Goal: Task Accomplishment & Management: Complete application form

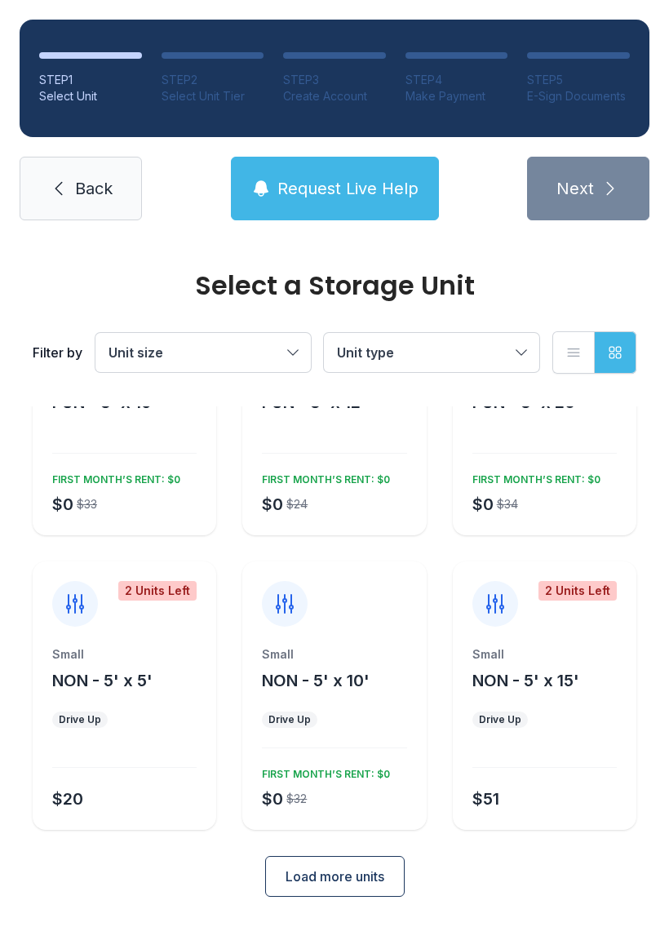
scroll to position [126, 0]
click at [352, 682] on span "NON - 5' x 10'" at bounding box center [316, 682] width 108 height 20
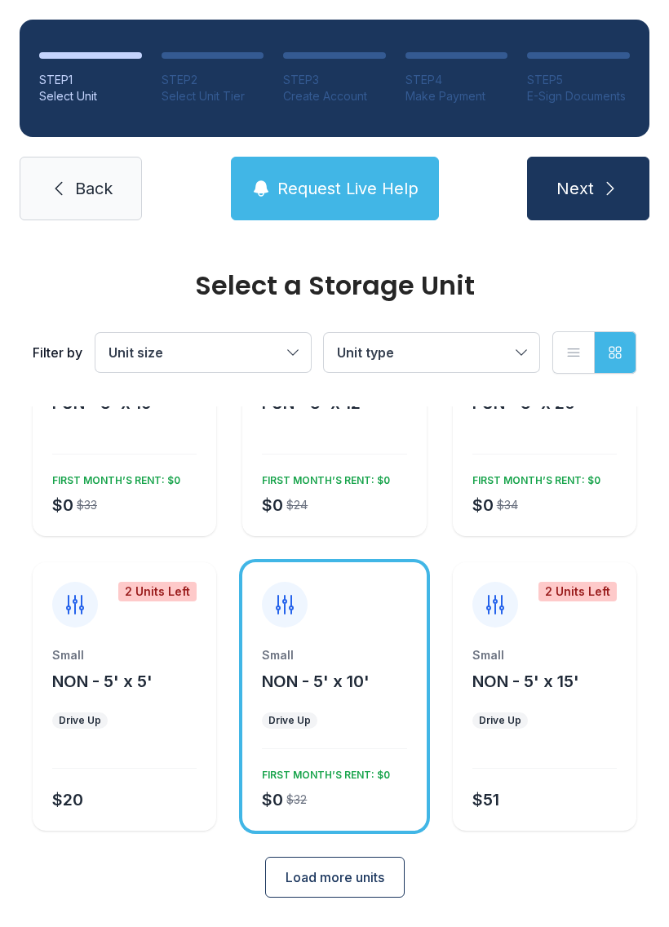
click at [610, 178] on button "Next" at bounding box center [588, 189] width 122 height 64
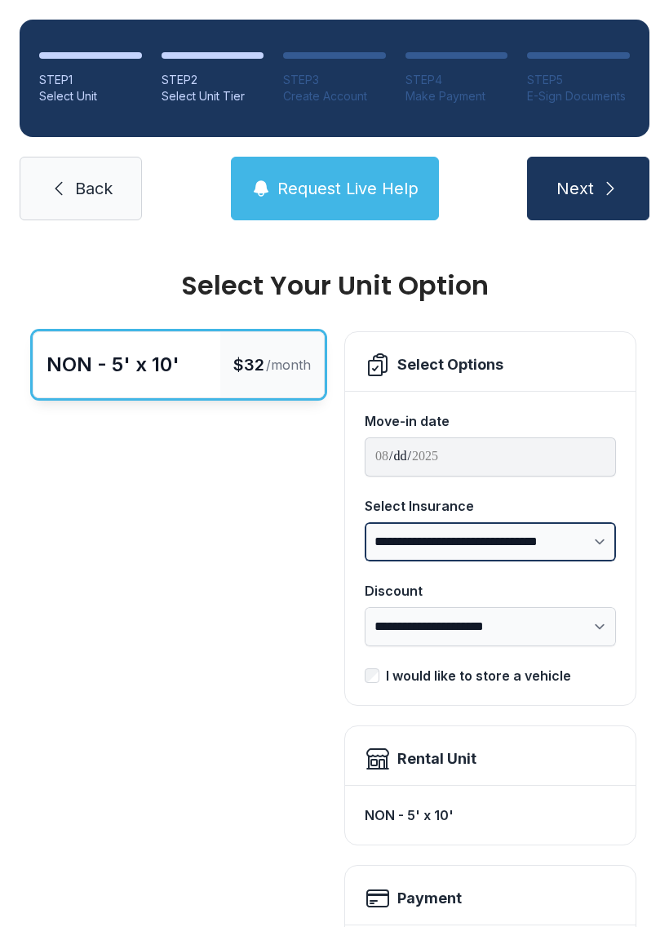
click at [597, 539] on select "**********" at bounding box center [490, 541] width 251 height 39
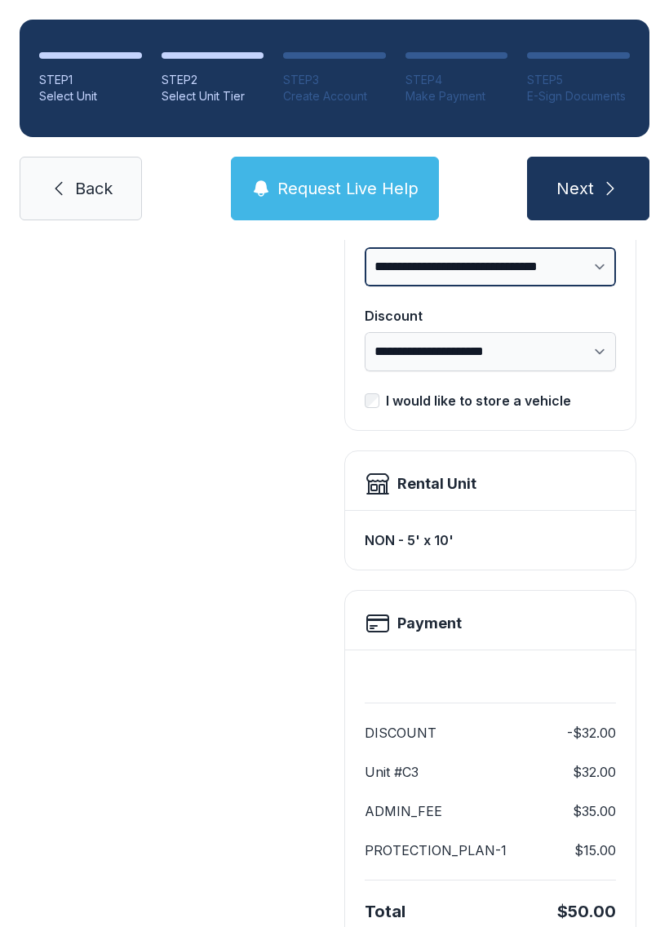
scroll to position [278, 0]
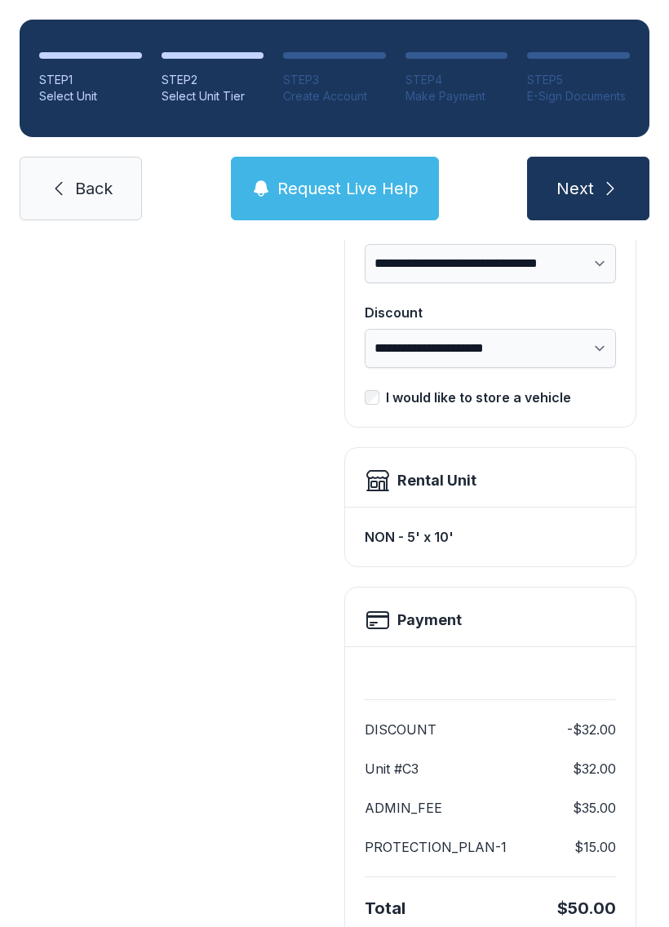
click at [438, 627] on h2 "Payment" at bounding box center [430, 620] width 64 height 23
click at [424, 627] on h2 "Payment" at bounding box center [430, 620] width 64 height 23
click at [381, 606] on div "Payment" at bounding box center [490, 617] width 291 height 59
click at [448, 683] on div at bounding box center [490, 679] width 251 height 39
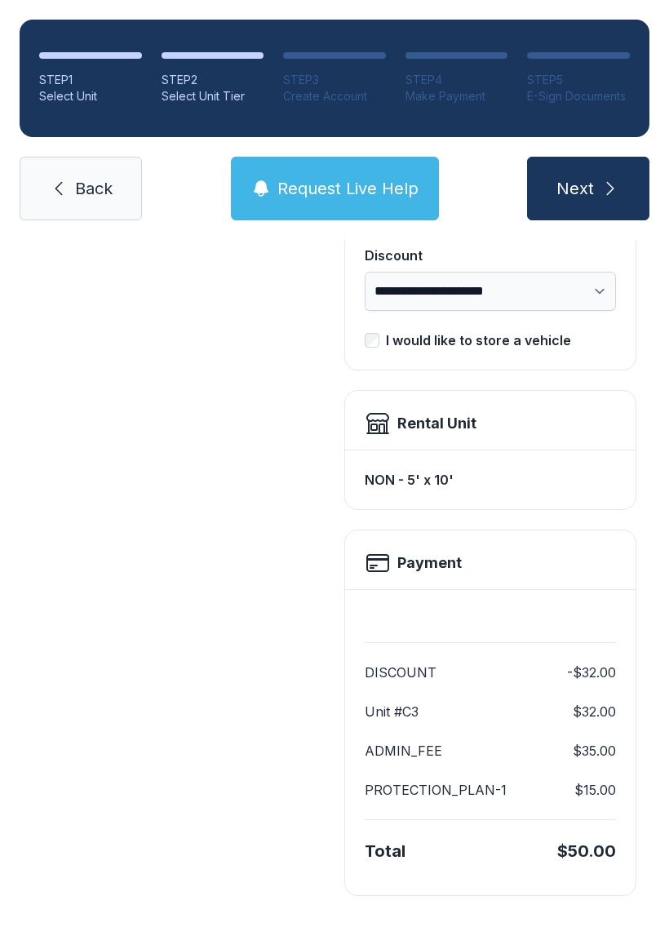
scroll to position [334, 0]
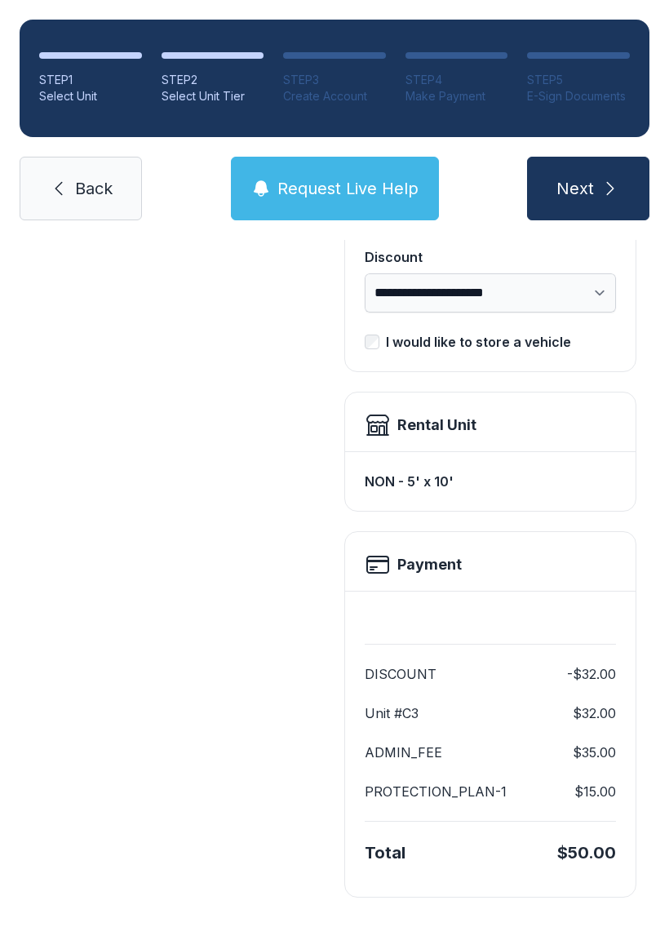
click at [71, 185] on link "Back" at bounding box center [81, 189] width 122 height 64
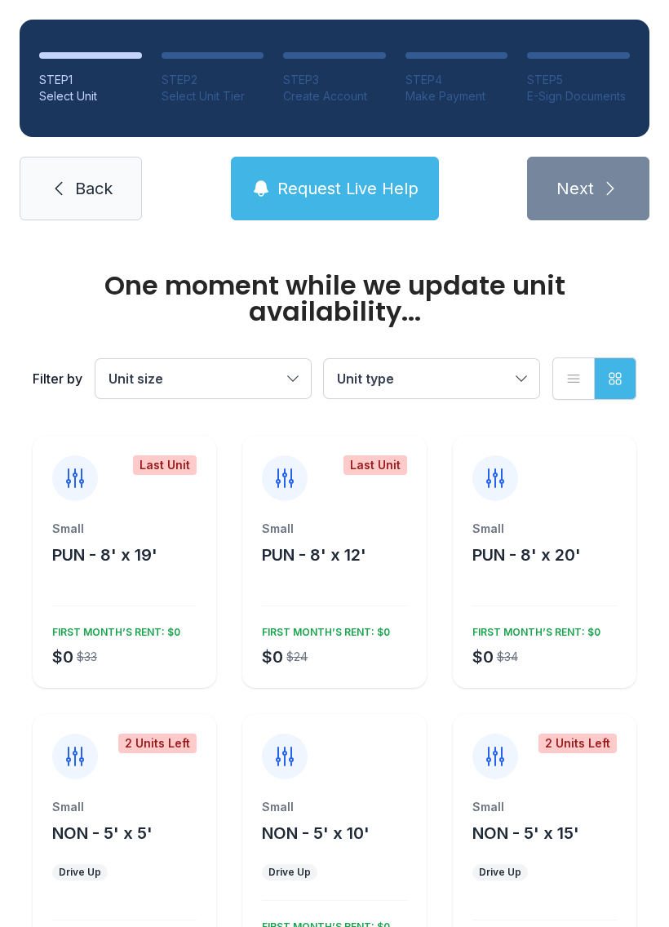
click at [76, 192] on span "Back" at bounding box center [94, 188] width 38 height 23
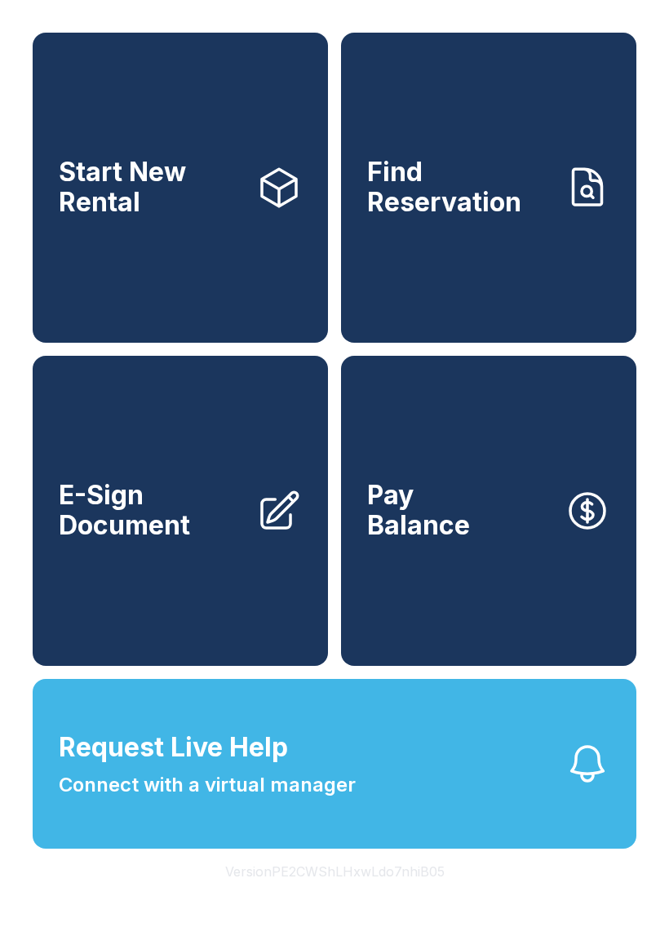
click at [179, 540] on span "E-Sign Document" at bounding box center [151, 511] width 184 height 60
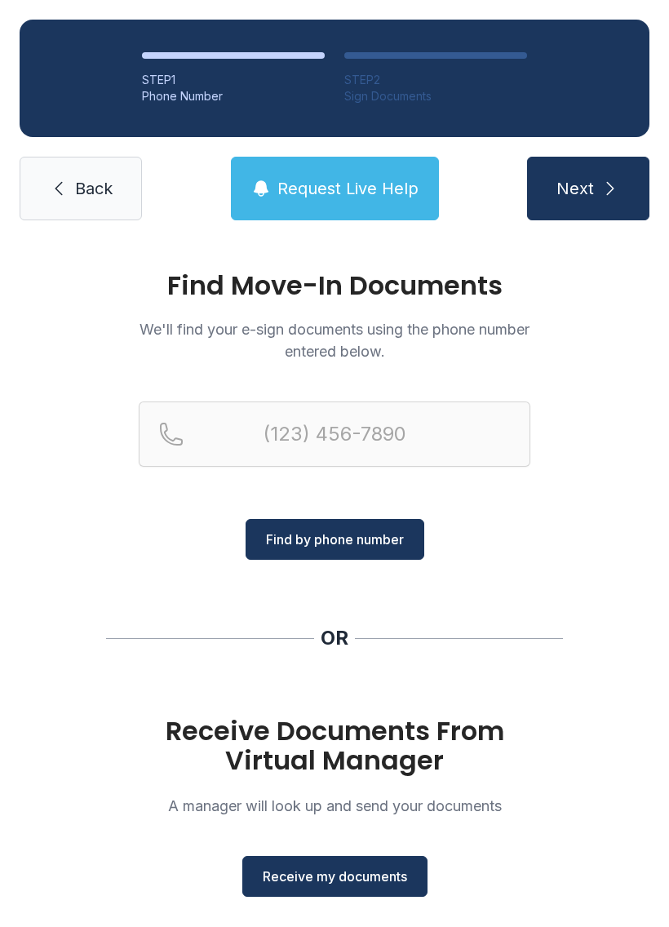
click at [320, 547] on span "Find by phone number" at bounding box center [335, 540] width 138 height 20
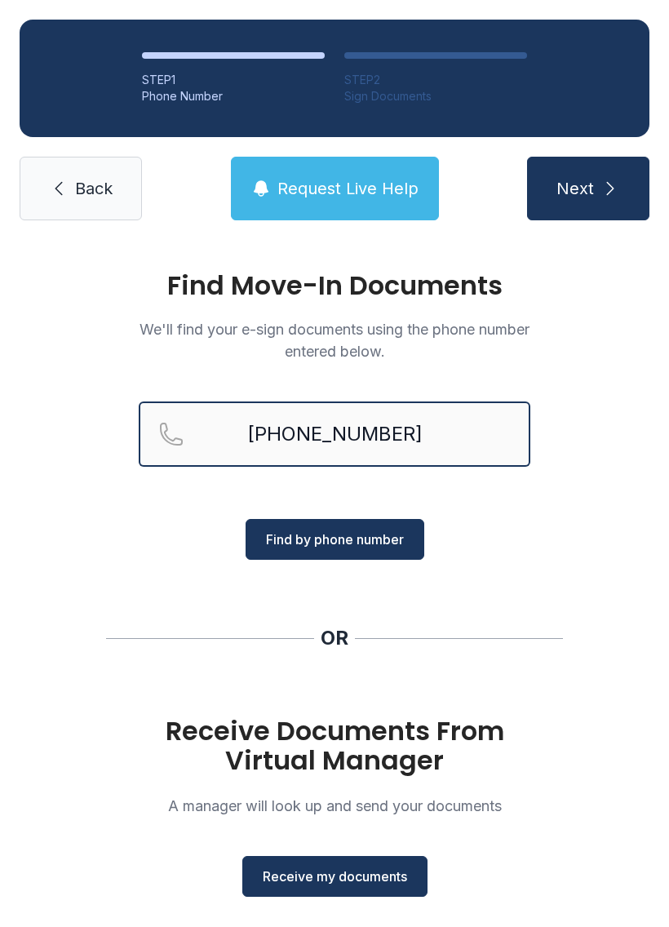
type input "[PHONE_NUMBER]"
click at [367, 542] on span "Find by phone number" at bounding box center [335, 540] width 138 height 20
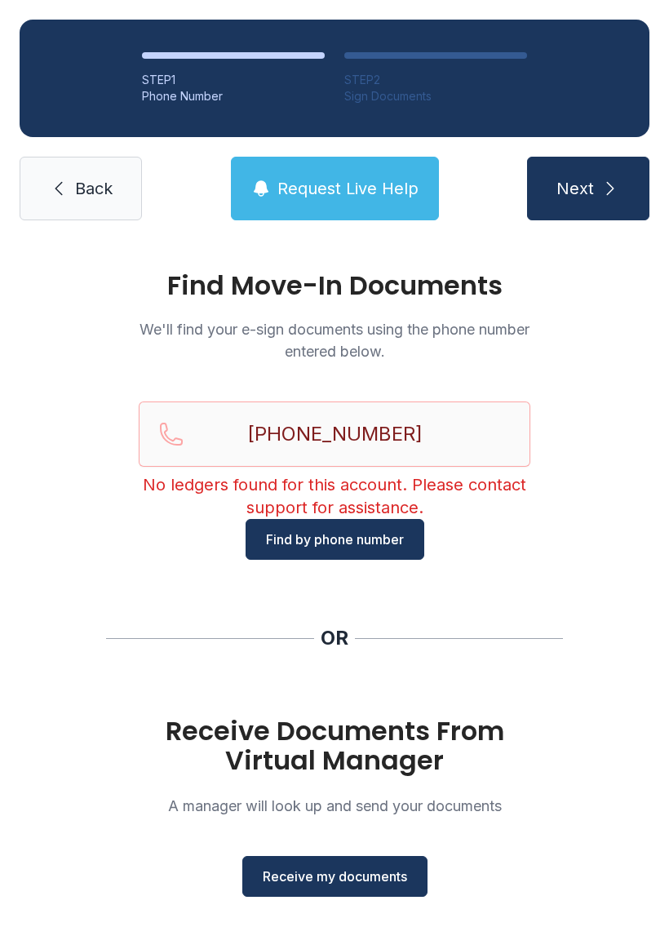
click at [361, 537] on span "Find by phone number" at bounding box center [335, 540] width 138 height 20
click at [363, 883] on span "Receive my documents" at bounding box center [335, 877] width 144 height 20
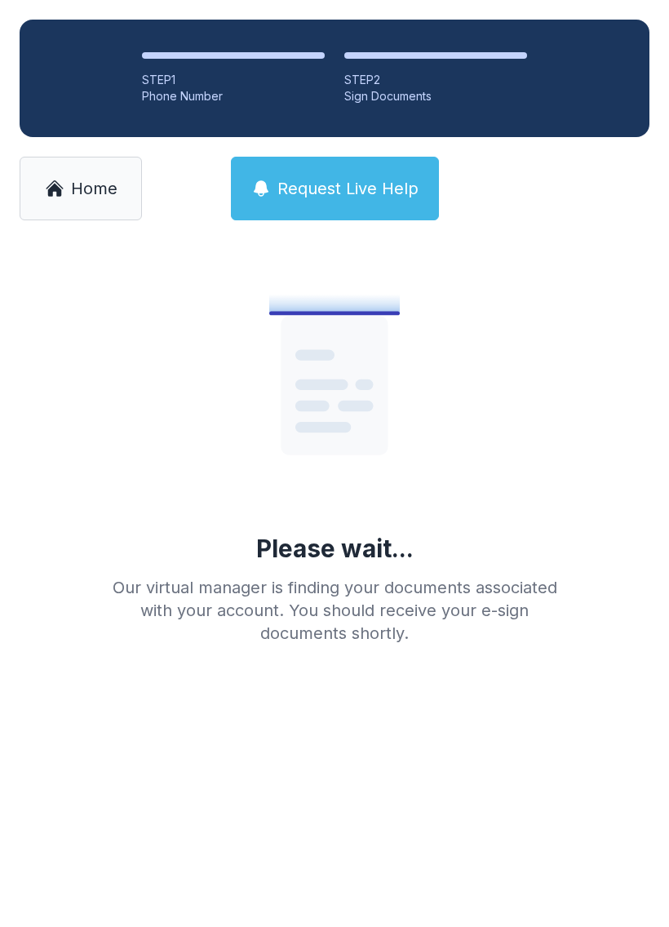
click at [426, 73] on div "STEP 2" at bounding box center [435, 80] width 183 height 16
click at [246, 71] on li "STEP 1 Phone Number" at bounding box center [233, 78] width 183 height 52
click at [96, 194] on span "Home" at bounding box center [94, 188] width 47 height 23
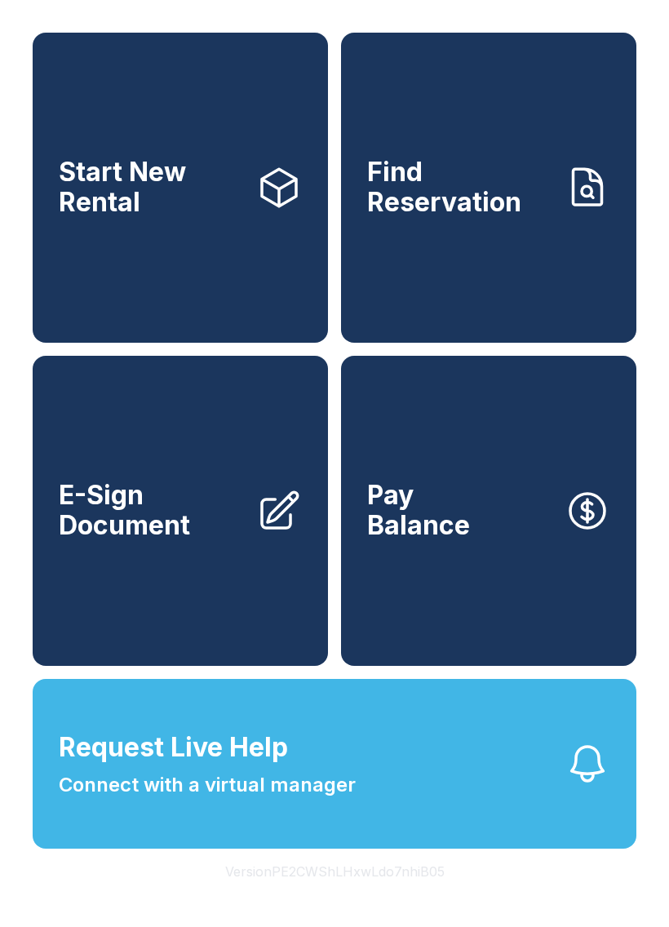
click at [241, 536] on span "E-Sign Document" at bounding box center [151, 511] width 184 height 60
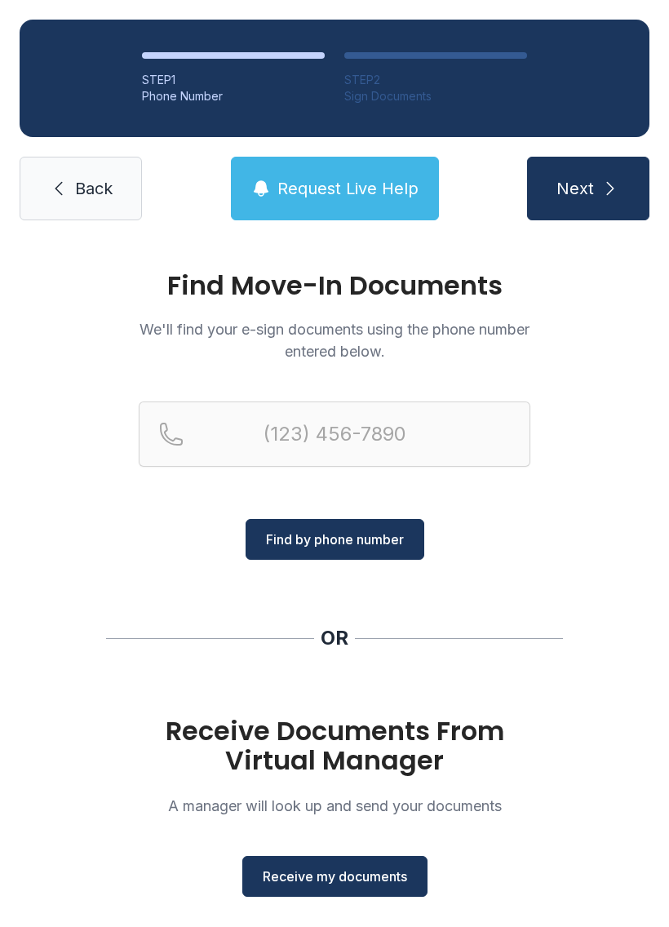
click at [344, 541] on span "Find by phone number" at bounding box center [335, 540] width 138 height 20
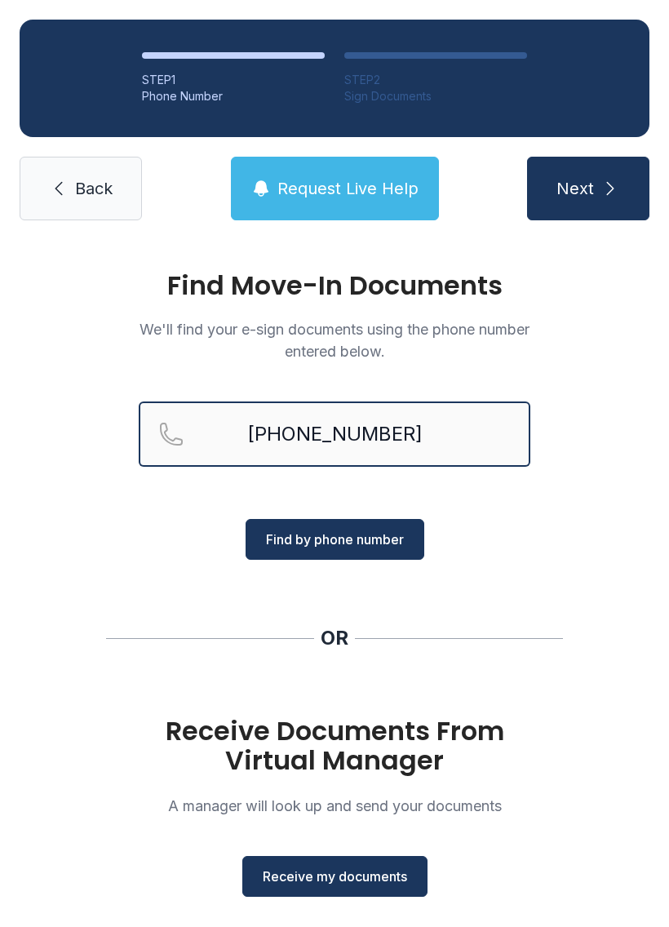
type input "[PHONE_NUMBER]"
click at [368, 535] on span "Find by phone number" at bounding box center [335, 540] width 138 height 20
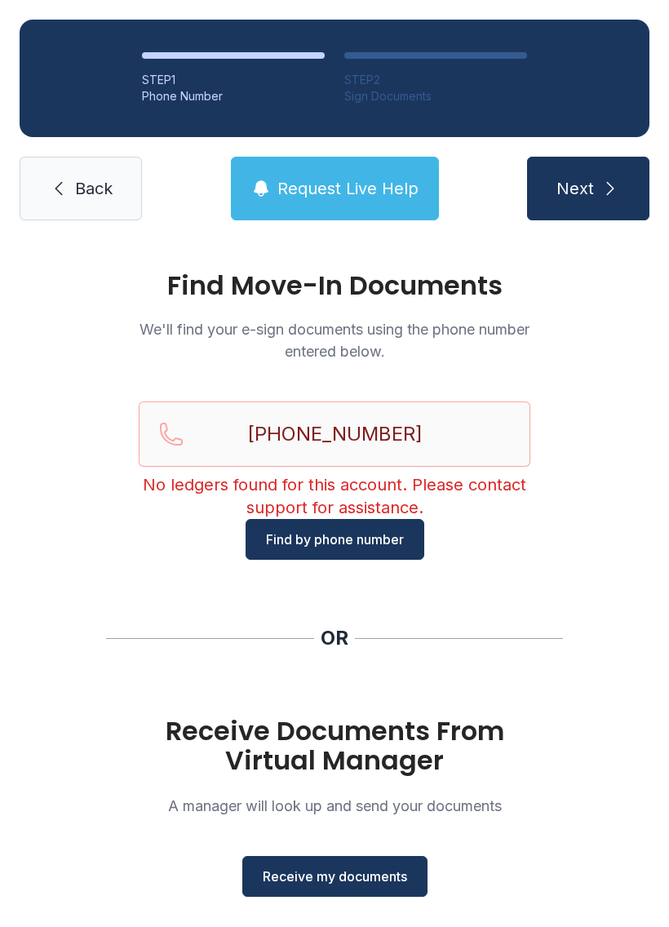
click at [372, 544] on span "Find by phone number" at bounding box center [335, 540] width 138 height 20
click at [308, 552] on button "Find by phone number" at bounding box center [335, 539] width 179 height 41
click at [421, 427] on input "[PHONE_NUMBER]" at bounding box center [335, 434] width 392 height 65
click at [344, 542] on span "Find by phone number" at bounding box center [335, 540] width 138 height 20
click at [621, 160] on button "Next" at bounding box center [588, 189] width 122 height 64
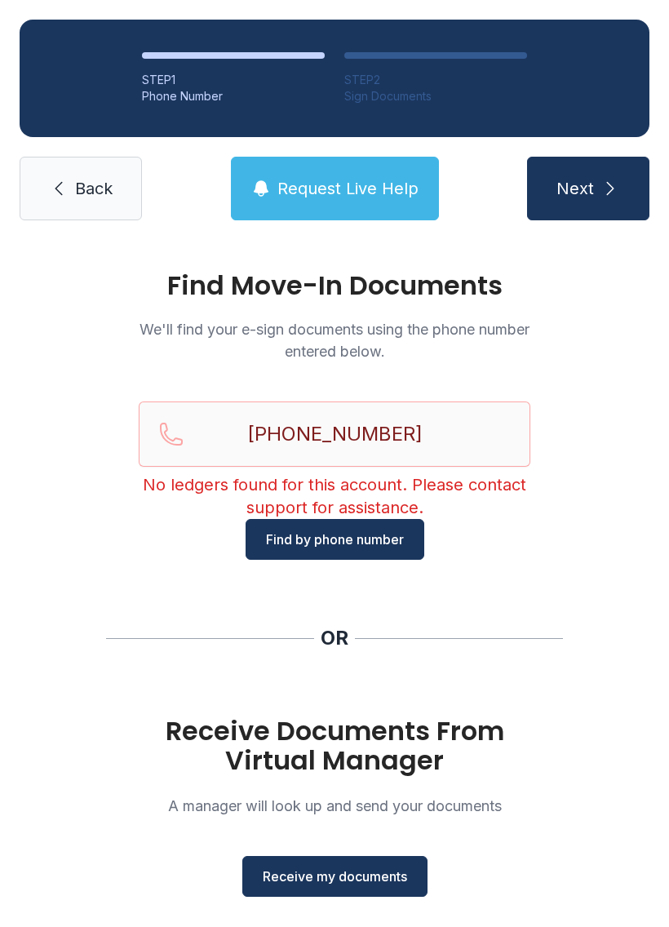
click at [45, 190] on link "Back" at bounding box center [81, 189] width 122 height 64
